Goal: Task Accomplishment & Management: Complete application form

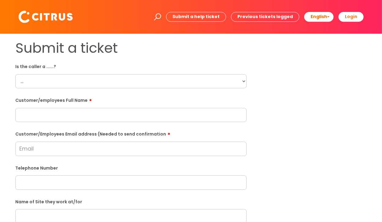
click at [245, 82] on select "... Citrus Customer Citrus Employee [DEMOGRAPHIC_DATA] Supplier" at bounding box center [130, 81] width 231 height 14
select select "Citrus Employee"
click at [15, 74] on select "... Citrus Customer Citrus Employee [DEMOGRAPHIC_DATA] Supplier" at bounding box center [130, 81] width 231 height 14
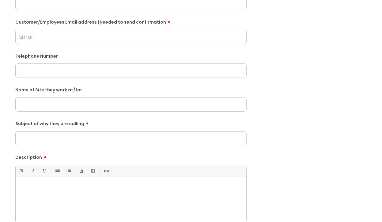
scroll to position [123, 0]
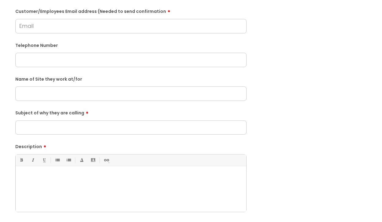
click at [137, 126] on input "Subject of why they are calling" at bounding box center [130, 127] width 231 height 14
type input "Child Ill"
drag, startPoint x: 56, startPoint y: 87, endPoint x: 65, endPoint y: 94, distance: 10.7
click at [57, 88] on input "text" at bounding box center [130, 93] width 231 height 14
type input "Soho"
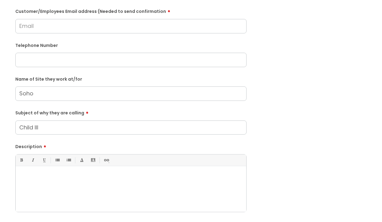
click at [61, 132] on input "Child Ill" at bounding box center [130, 127] width 231 height 14
type input "Child ill"
click at [72, 202] on div at bounding box center [131, 191] width 231 height 42
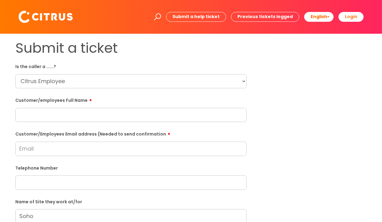
click at [101, 83] on select "... Citrus Customer Citrus Employee [DEMOGRAPHIC_DATA] Supplier" at bounding box center [130, 81] width 231 height 14
click at [15, 74] on select "... Citrus Customer Citrus Employee [DEMOGRAPHIC_DATA] Supplier" at bounding box center [130, 81] width 231 height 14
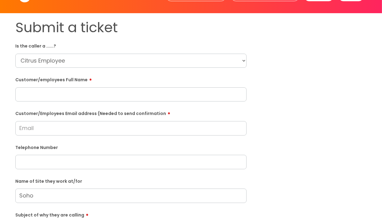
scroll to position [61, 0]
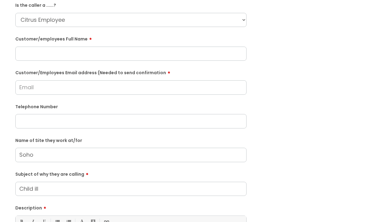
click at [60, 85] on input "Customer/Employees Email address (Needed to send confirmation" at bounding box center [130, 87] width 231 height 14
click at [55, 151] on input "Soho" at bounding box center [130, 155] width 231 height 14
drag, startPoint x: 63, startPoint y: 155, endPoint x: 7, endPoint y: 155, distance: 55.8
click at [7, 155] on div "Submit a ticket Is the caller a ......? ... Citrus Customer Citrus Employee [DE…" at bounding box center [191, 155] width 370 height 353
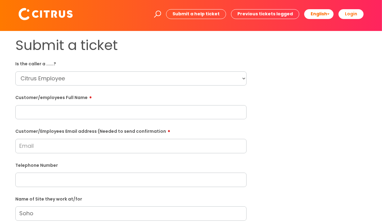
scroll to position [0, 0]
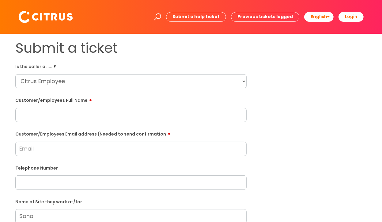
click at [67, 117] on input "text" at bounding box center [130, 115] width 231 height 14
paste input "[PERSON_NAME]"
type input "[PERSON_NAME]"
click at [61, 148] on input "Customer/Employees Email address (Needed to send confirmation" at bounding box center [130, 149] width 231 height 14
drag, startPoint x: 38, startPoint y: 148, endPoint x: 9, endPoint y: 147, distance: 28.8
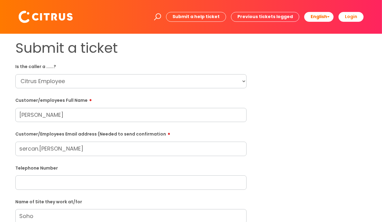
click at [9, 147] on div "Submit a ticket Is the caller a ......? ... Citrus Customer Citrus Employee [DE…" at bounding box center [191, 216] width 370 height 353
type input "sercan.[PERSON_NAME]"
click at [30, 115] on input "[PERSON_NAME]" at bounding box center [130, 115] width 231 height 14
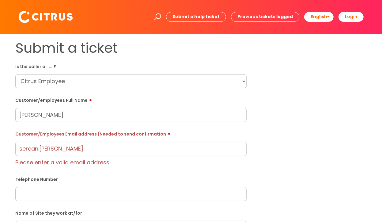
type input "[PERSON_NAME]"
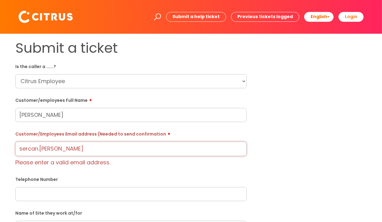
click at [86, 148] on input "sercan.[PERSON_NAME]" at bounding box center [130, 149] width 231 height 14
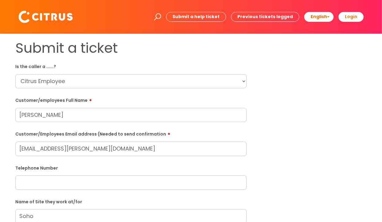
type input "[EMAIL_ADDRESS][PERSON_NAME][DOMAIN_NAME]"
click at [91, 185] on input "text" at bounding box center [130, 182] width 231 height 14
click at [52, 176] on input "text" at bounding box center [130, 173] width 231 height 14
type input "[PERSON_NAME]"
click at [46, 210] on input "text" at bounding box center [130, 207] width 231 height 14
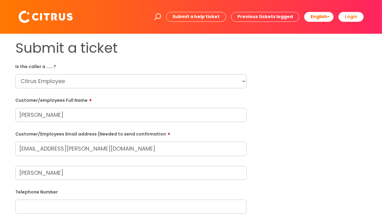
paste input "07403090790"
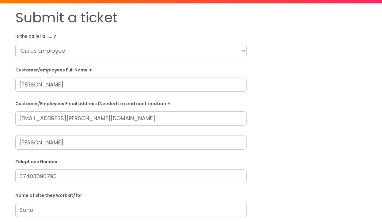
scroll to position [31, 0]
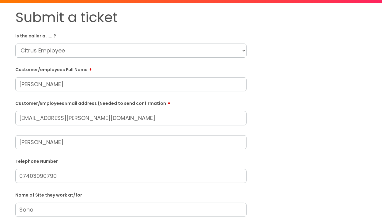
type input "07403090790"
drag, startPoint x: 65, startPoint y: 82, endPoint x: -42, endPoint y: 101, distance: 109.0
click at [0, 101] on html "Enter your search term here... Search Submit a help ticket Previous tickets log…" at bounding box center [191, 80] width 382 height 222
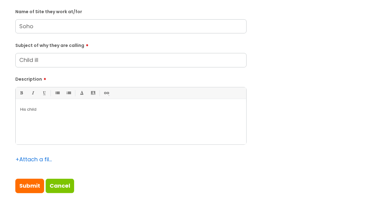
scroll to position [215, 0]
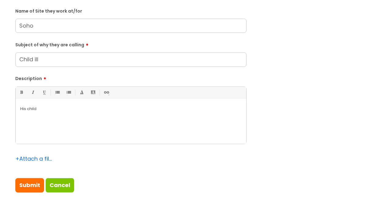
click at [44, 110] on p "His child" at bounding box center [131, 109] width 222 height 6
click at [29, 186] on input "Submit" at bounding box center [29, 185] width 29 height 14
type input "Please Wait..."
